Goal: Answer question/provide support: Share knowledge or assist other users

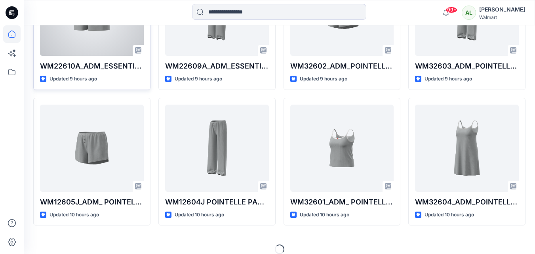
scroll to position [445, 0]
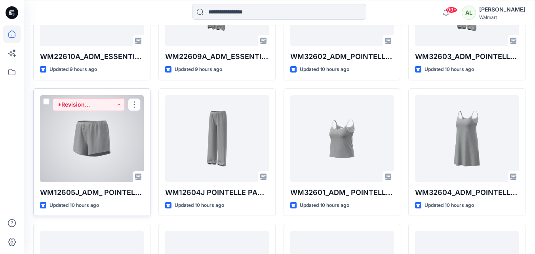
click at [97, 123] on div at bounding box center [92, 138] width 104 height 87
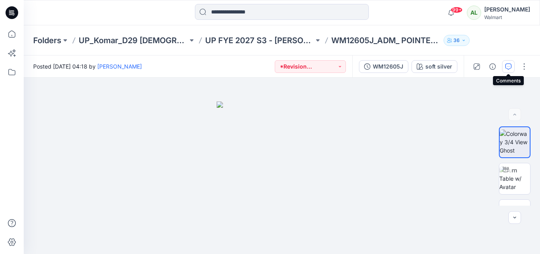
click at [508, 66] on icon "button" at bounding box center [509, 66] width 6 height 6
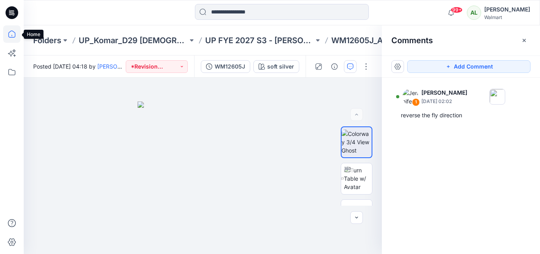
click at [12, 33] on icon at bounding box center [11, 33] width 17 height 17
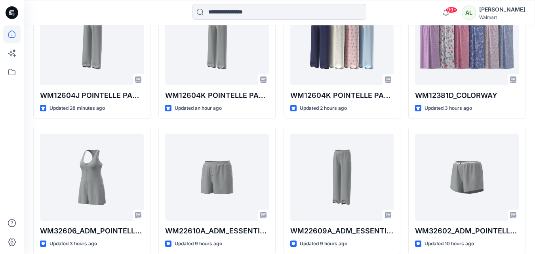
scroll to position [277, 0]
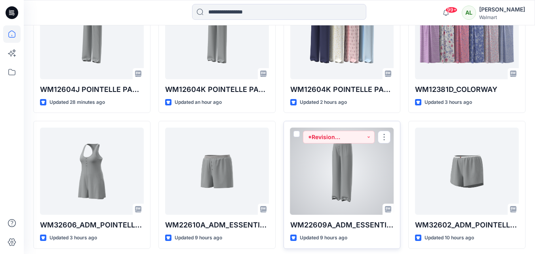
click at [351, 176] on div at bounding box center [342, 170] width 104 height 87
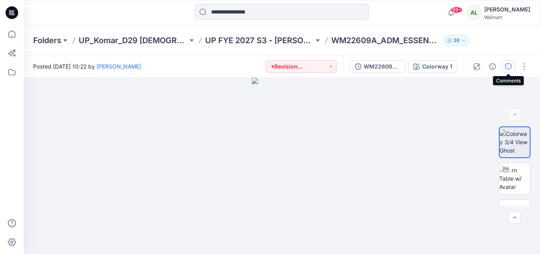
click at [509, 68] on icon "button" at bounding box center [509, 66] width 6 height 6
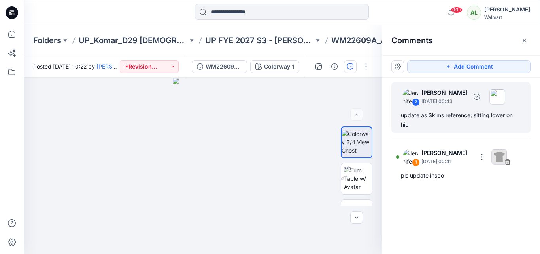
click at [458, 114] on div "update as Skims reference; sitting lower on hip" at bounding box center [461, 119] width 120 height 19
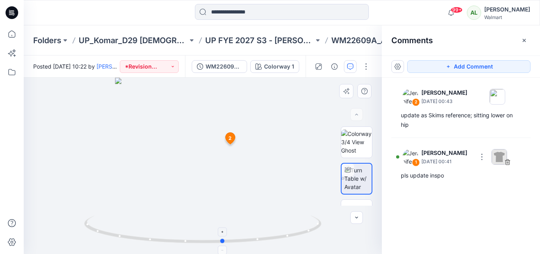
drag, startPoint x: 199, startPoint y: 241, endPoint x: 227, endPoint y: 241, distance: 28.1
click at [227, 241] on icon at bounding box center [203, 230] width 239 height 30
drag, startPoint x: 229, startPoint y: 233, endPoint x: 207, endPoint y: 233, distance: 23.0
click at [207, 233] on icon at bounding box center [203, 230] width 239 height 30
drag, startPoint x: 241, startPoint y: 242, endPoint x: 174, endPoint y: 239, distance: 67.0
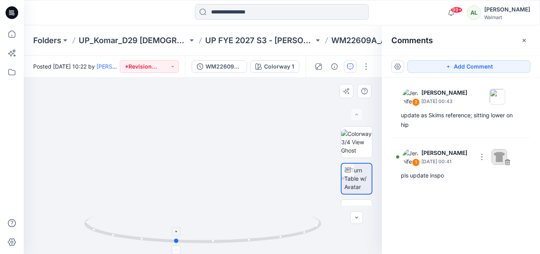
click at [174, 239] on icon at bounding box center [203, 230] width 239 height 30
drag, startPoint x: 236, startPoint y: 242, endPoint x: 162, endPoint y: 240, distance: 74.0
click at [162, 240] on icon at bounding box center [203, 230] width 239 height 30
click at [290, 182] on div at bounding box center [203, 166] width 358 height 176
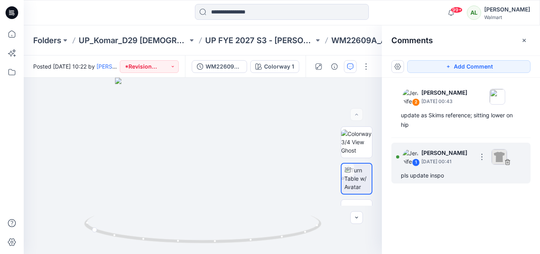
click at [443, 157] on p "[DATE] 00:41" at bounding box center [447, 161] width 51 height 8
click at [427, 175] on div "pls update inspo" at bounding box center [461, 175] width 120 height 9
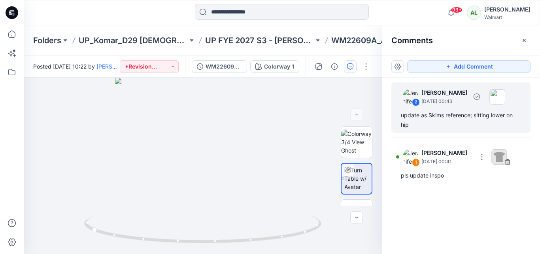
click at [428, 110] on div "2 [PERSON_NAME] [DATE] 00:43 update as Skims reference; sitting lower on hip" at bounding box center [461, 107] width 139 height 50
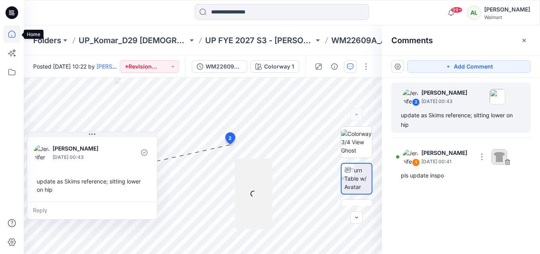
click at [15, 36] on icon at bounding box center [11, 33] width 7 height 7
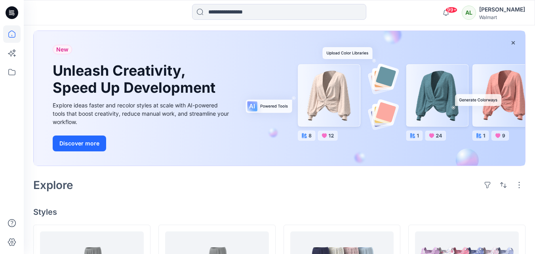
scroll to position [198, 0]
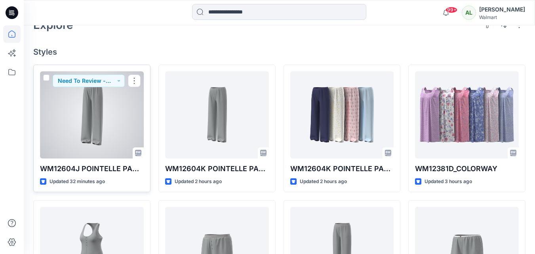
click at [110, 132] on div at bounding box center [92, 114] width 104 height 87
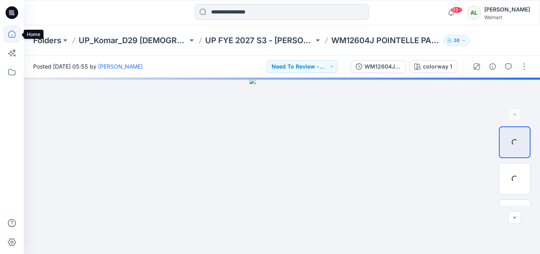
click at [11, 35] on icon at bounding box center [11, 33] width 17 height 17
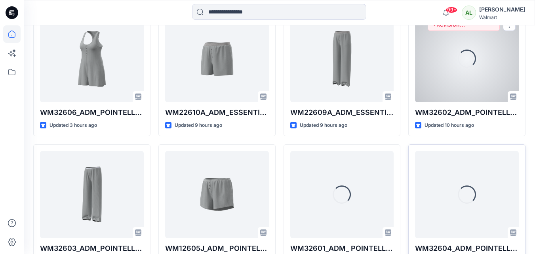
scroll to position [435, 0]
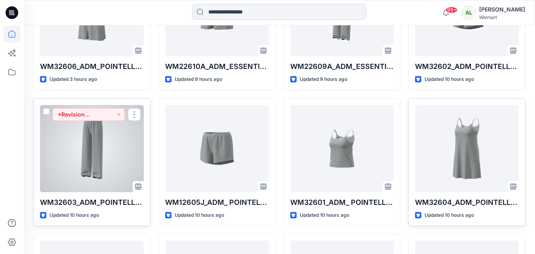
click at [90, 144] on div at bounding box center [92, 148] width 104 height 87
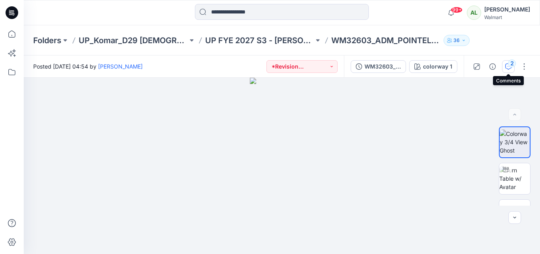
click at [509, 64] on div "2" at bounding box center [512, 63] width 8 height 8
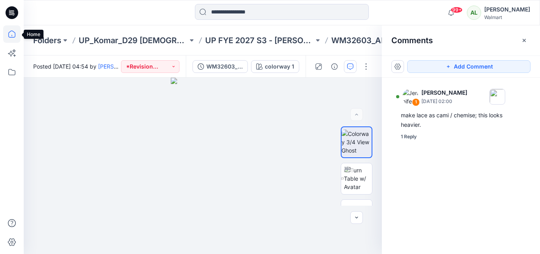
click at [12, 33] on icon at bounding box center [11, 33] width 17 height 17
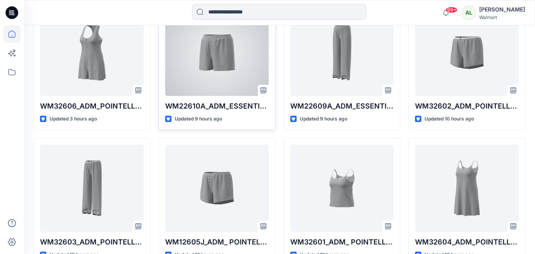
scroll to position [317, 0]
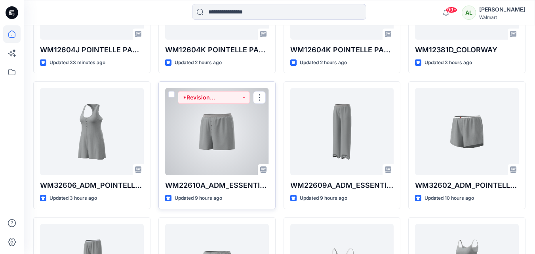
click at [208, 122] on div at bounding box center [217, 131] width 104 height 87
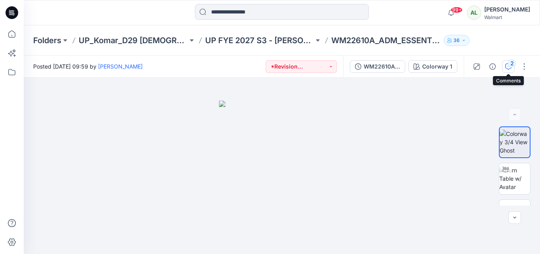
click at [512, 63] on div "2" at bounding box center [512, 63] width 8 height 8
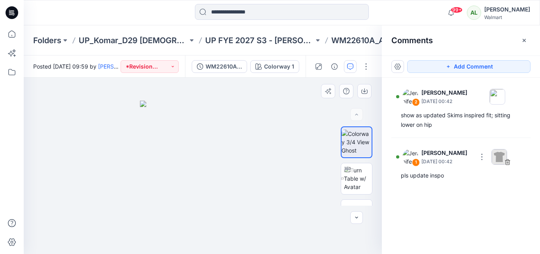
click at [267, 171] on div at bounding box center [203, 166] width 358 height 176
click at [166, 162] on img at bounding box center [203, 177] width 126 height 154
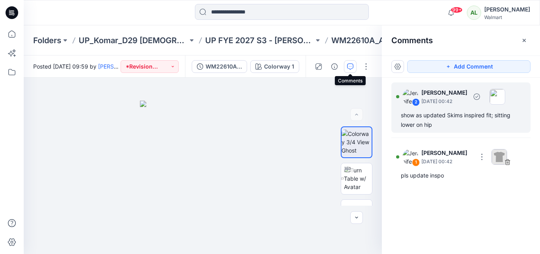
click at [463, 122] on div "show as updated Skims inspired fit; sitting lower on hip" at bounding box center [461, 119] width 120 height 19
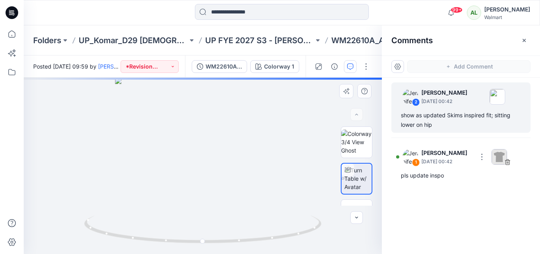
click at [280, 170] on div "Colorway 1 Loading... Material Properties Loading..." at bounding box center [203, 166] width 358 height 176
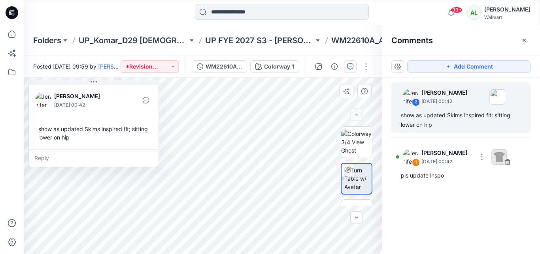
drag, startPoint x: 189, startPoint y: 124, endPoint x: 113, endPoint y: 89, distance: 83.4
click at [113, 89] on div "[PERSON_NAME] [DATE] 00:42" at bounding box center [93, 100] width 117 height 22
click at [534, 253] on html "99+ Notifications [PERSON_NAME] shared WM12604K POINTELLE PANT -w PICOT in UP F…" at bounding box center [270, 127] width 540 height 254
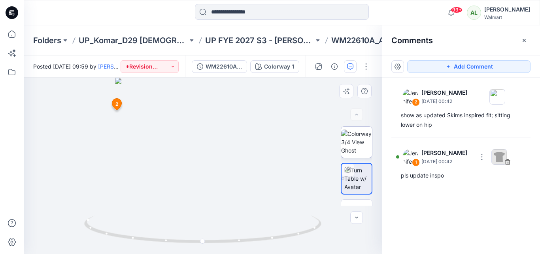
drag, startPoint x: 282, startPoint y: 151, endPoint x: 343, endPoint y: 151, distance: 61.3
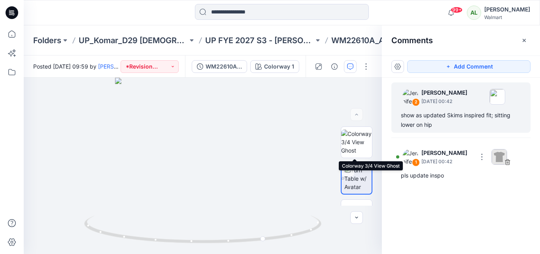
drag, startPoint x: 343, startPoint y: 151, endPoint x: 455, endPoint y: 132, distance: 113.2
click at [447, 129] on div "show as updated Skims inspired fit; sitting lower on hip" at bounding box center [461, 119] width 120 height 19
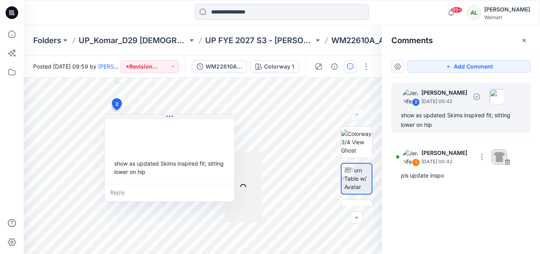
click at [459, 124] on div "show as updated Skims inspired fit; sitting lower on hip" at bounding box center [461, 119] width 120 height 19
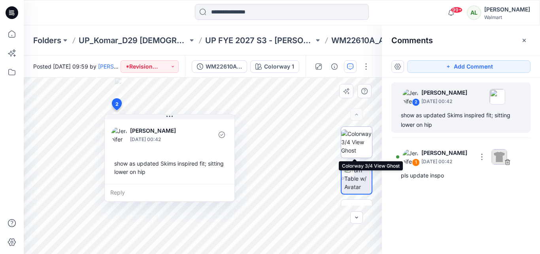
click at [361, 132] on img at bounding box center [356, 141] width 31 height 25
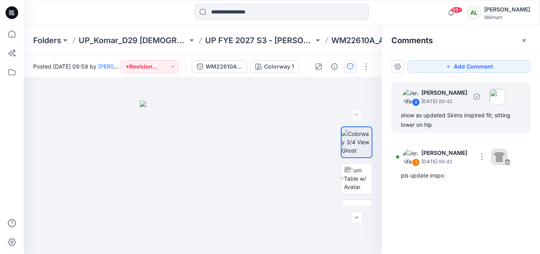
click at [462, 119] on div "show as updated Skims inspired fit; sitting lower on hip" at bounding box center [461, 119] width 120 height 19
click at [453, 115] on div "show as updated Skims inspired fit; sitting lower on hip" at bounding box center [461, 119] width 120 height 19
click at [417, 118] on div "show as updated Skims inspired fit; sitting lower on hip" at bounding box center [461, 119] width 120 height 19
click at [425, 118] on div "show as updated Skims inspired fit; sitting lower on hip" at bounding box center [461, 119] width 120 height 19
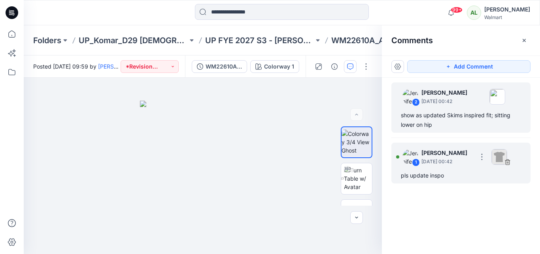
click at [453, 172] on div "pls update inspo" at bounding box center [461, 175] width 120 height 9
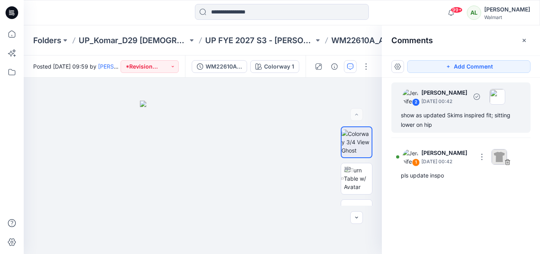
click at [450, 112] on div "show as updated Skims inspired fit; sitting lower on hip" at bounding box center [461, 119] width 120 height 19
click at [451, 112] on div "show as updated Skims inspired fit; sitting lower on hip" at bounding box center [461, 119] width 120 height 19
click at [445, 119] on div "show as updated Skims inspired fit; sitting lower on hip" at bounding box center [461, 119] width 120 height 19
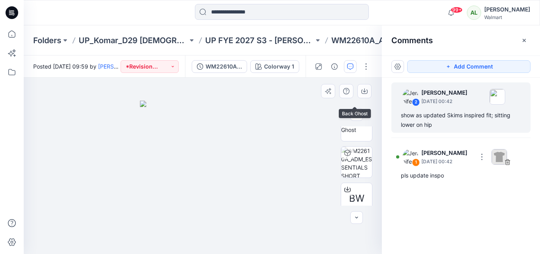
scroll to position [198, 0]
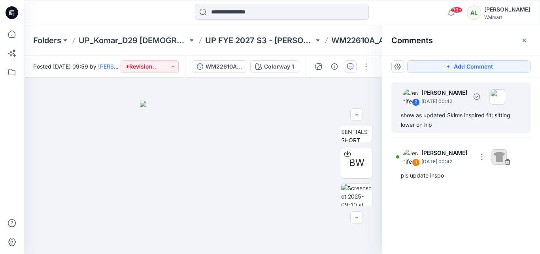
click at [439, 113] on div "show as updated Skims inspired fit; sitting lower on hip" at bounding box center [461, 119] width 120 height 19
click at [436, 119] on div "show as updated Skims inspired fit; sitting lower on hip" at bounding box center [461, 119] width 120 height 19
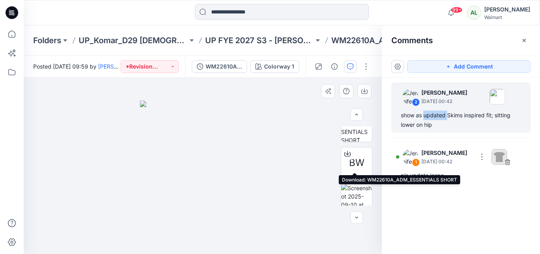
scroll to position [207, 0]
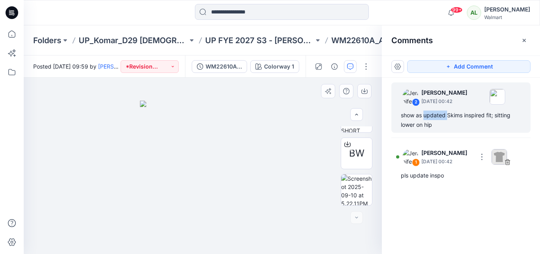
click at [135, 140] on div at bounding box center [203, 166] width 358 height 176
click at [459, 129] on div "show as updated Skims inspired fit; sitting lower on hip" at bounding box center [461, 119] width 120 height 19
click at [358, 185] on img at bounding box center [356, 189] width 31 height 31
drag, startPoint x: 216, startPoint y: 104, endPoint x: 190, endPoint y: 169, distance: 69.9
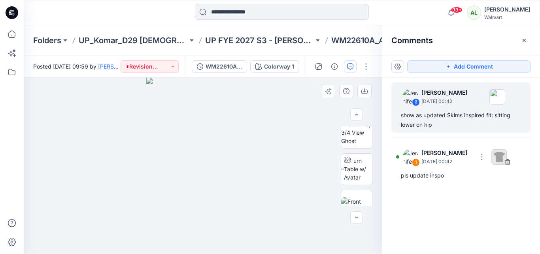
scroll to position [0, 0]
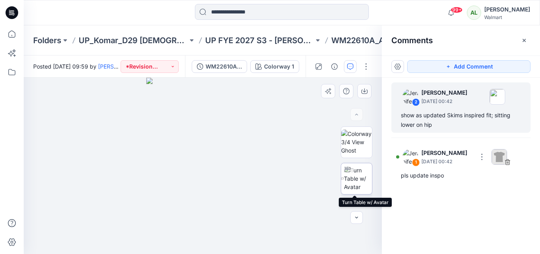
click at [357, 179] on img at bounding box center [358, 178] width 28 height 25
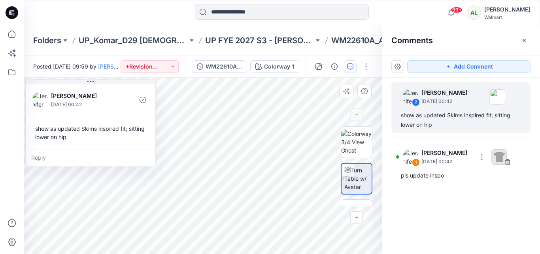
drag, startPoint x: 125, startPoint y: 119, endPoint x: 59, endPoint y: 89, distance: 72.6
click at [59, 89] on div "[PERSON_NAME] [DATE] 00:42" at bounding box center [90, 100] width 117 height 22
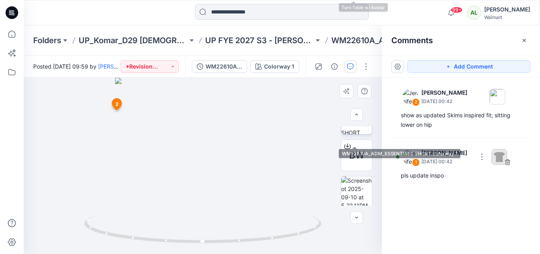
scroll to position [207, 0]
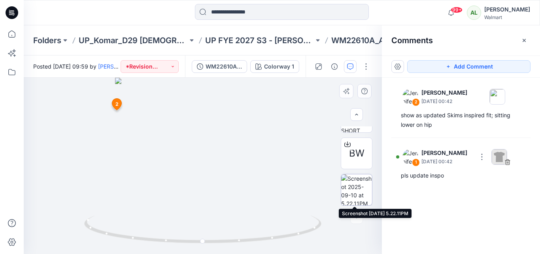
click at [353, 183] on img at bounding box center [356, 189] width 31 height 31
